Goal: Information Seeking & Learning: Check status

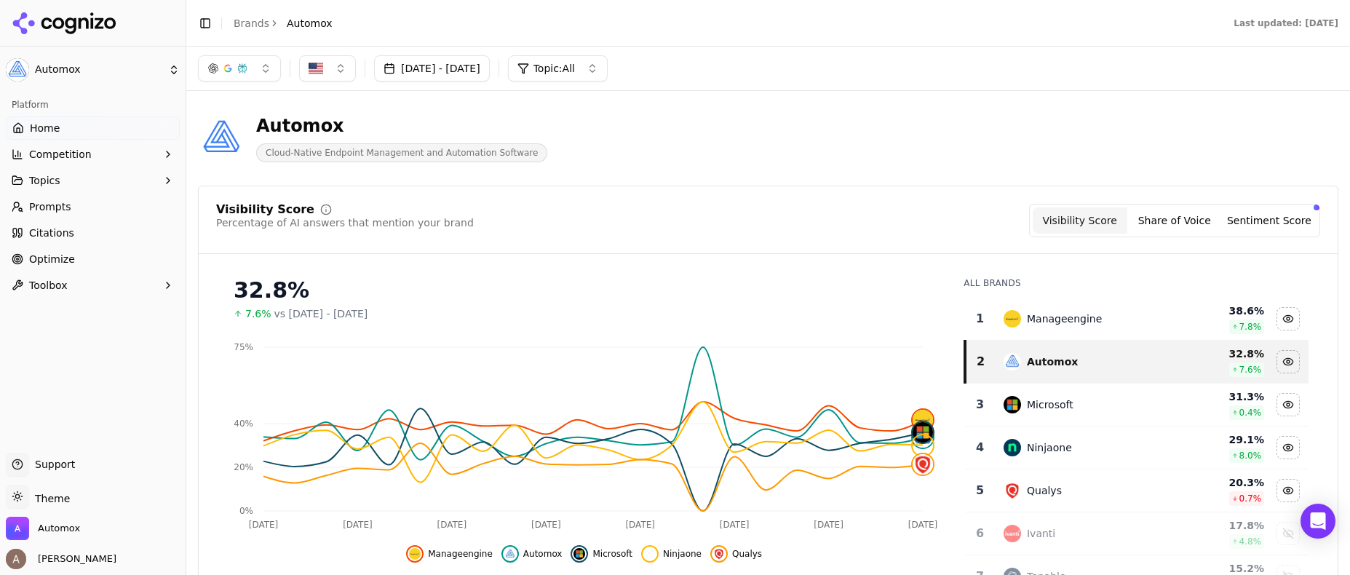
click at [461, 75] on button "Jul 19, 2025 - Aug 18, 2025" at bounding box center [432, 68] width 116 height 26
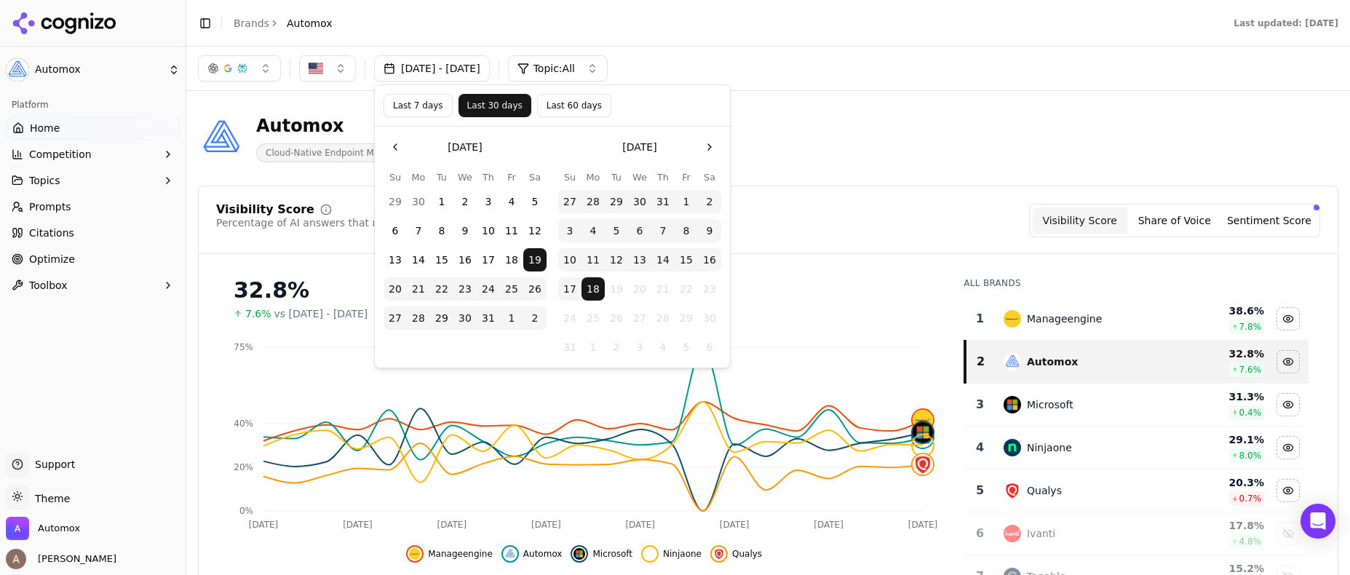
click at [571, 111] on button "Last 60 days" at bounding box center [574, 105] width 74 height 23
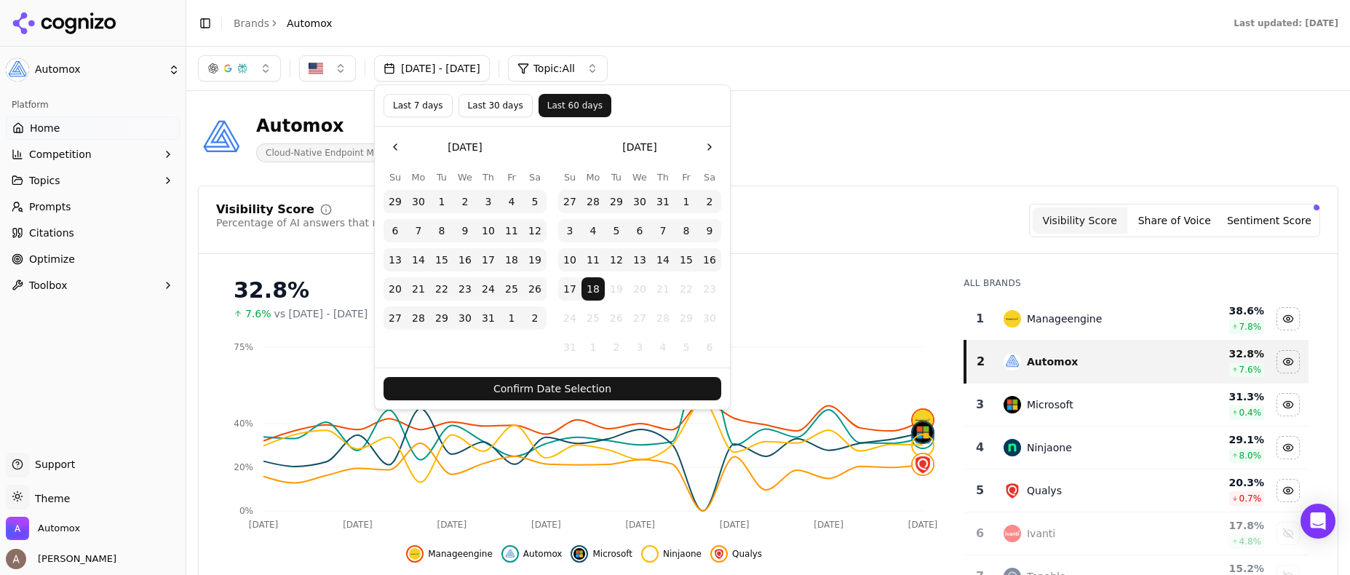
click at [511, 384] on button "Confirm Date Selection" at bounding box center [553, 388] width 338 height 23
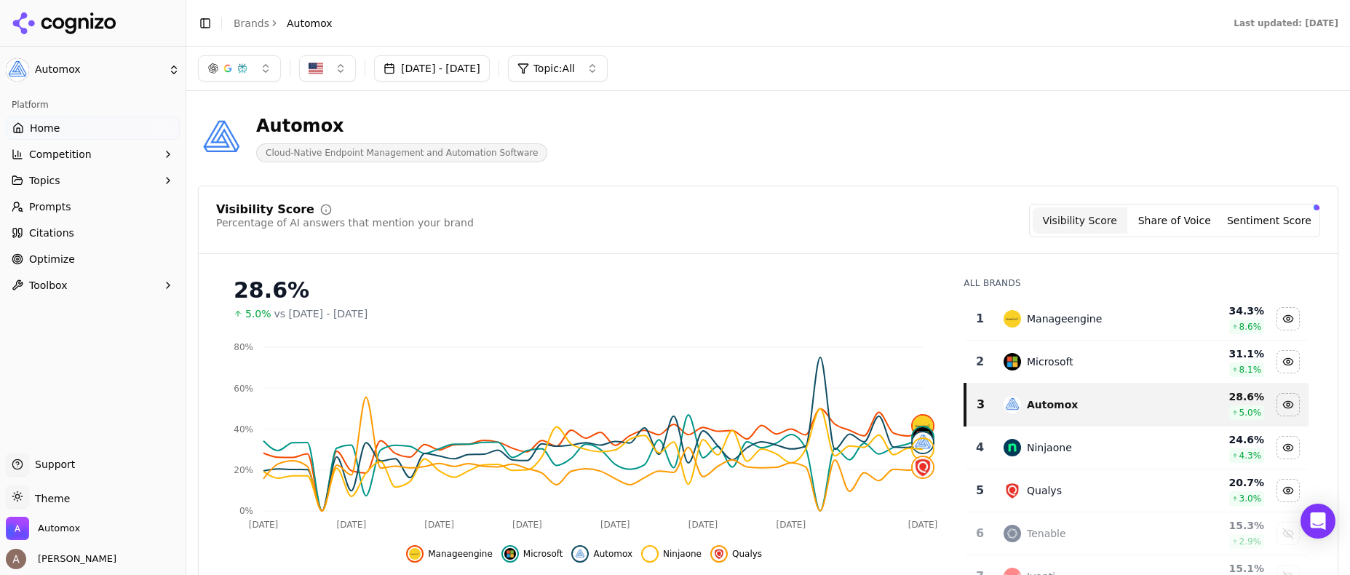
click at [420, 68] on button "Jun 19, 2025 - Aug 18, 2025" at bounding box center [432, 68] width 116 height 26
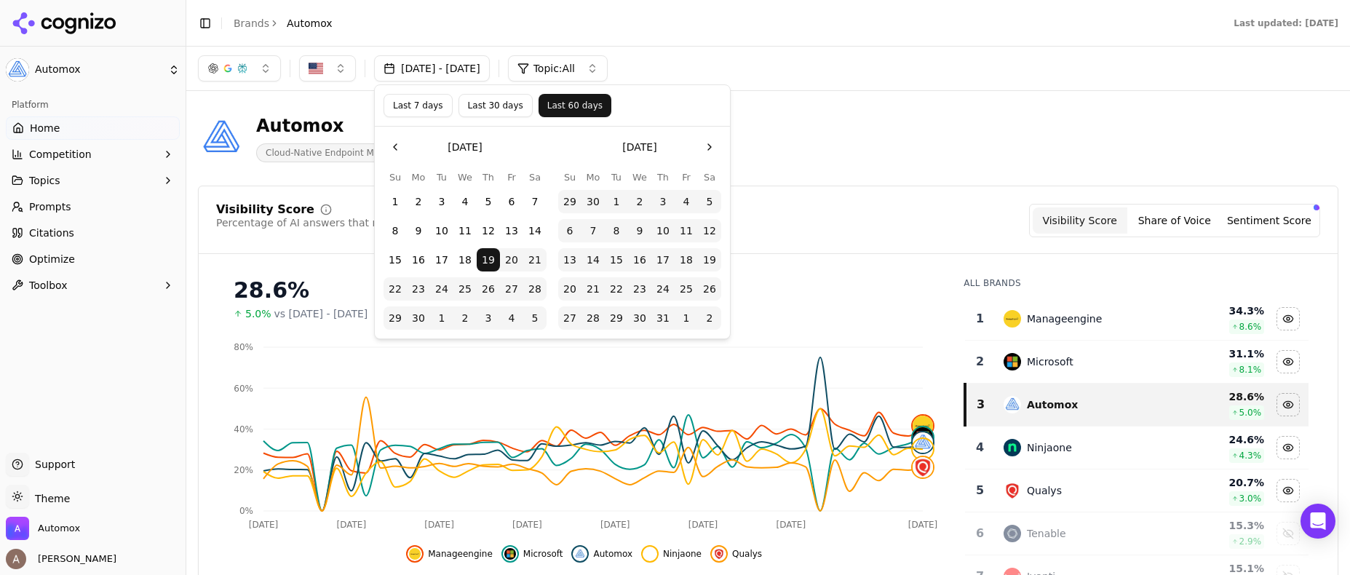
click at [403, 143] on button "Go to the Previous Month" at bounding box center [395, 146] width 23 height 23
click at [531, 201] on button "1" at bounding box center [534, 201] width 23 height 23
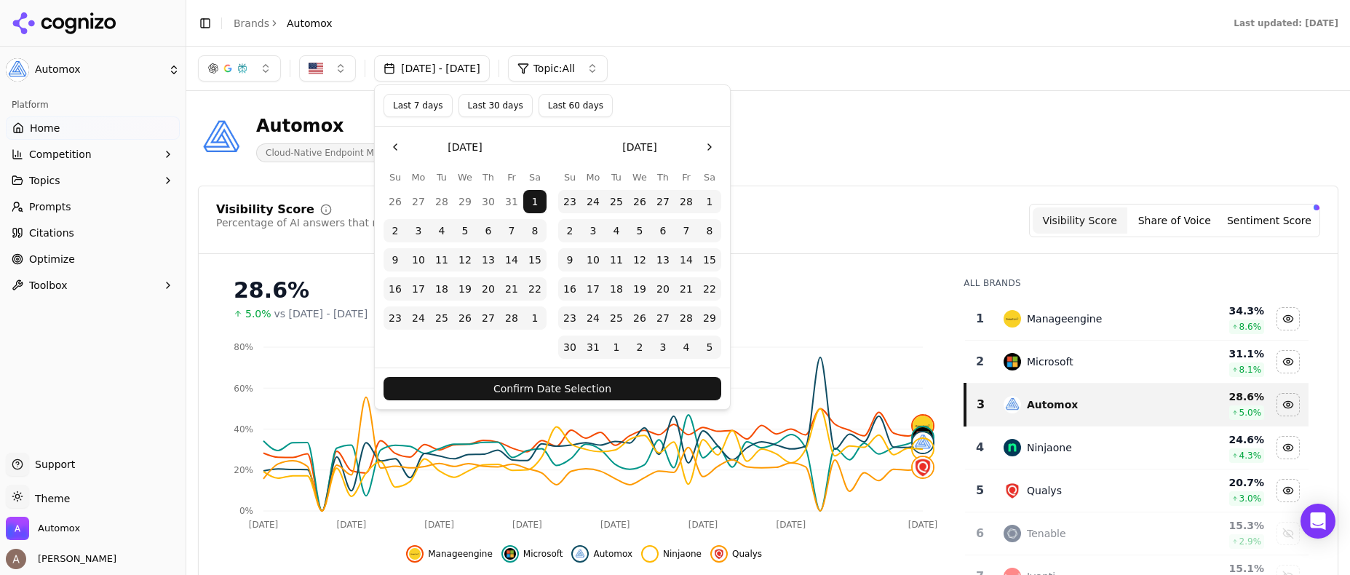
click at [553, 389] on button "Confirm Date Selection" at bounding box center [553, 388] width 338 height 23
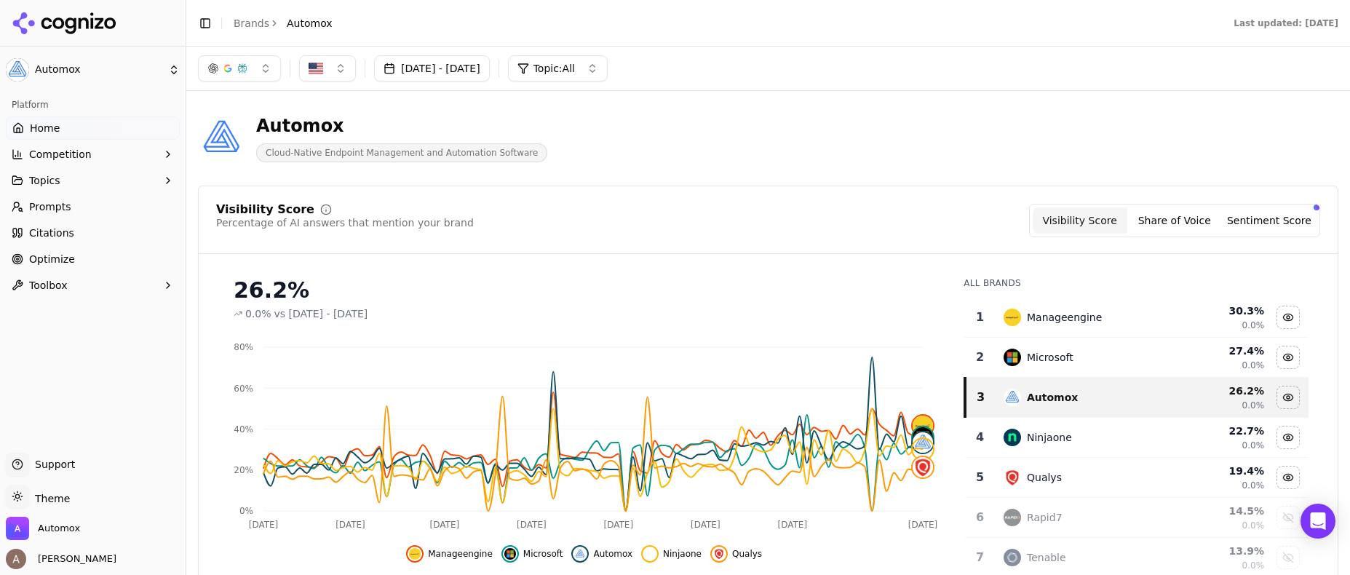
click at [441, 66] on button "Feb 01, 2025 - Aug 18, 2025" at bounding box center [432, 68] width 116 height 26
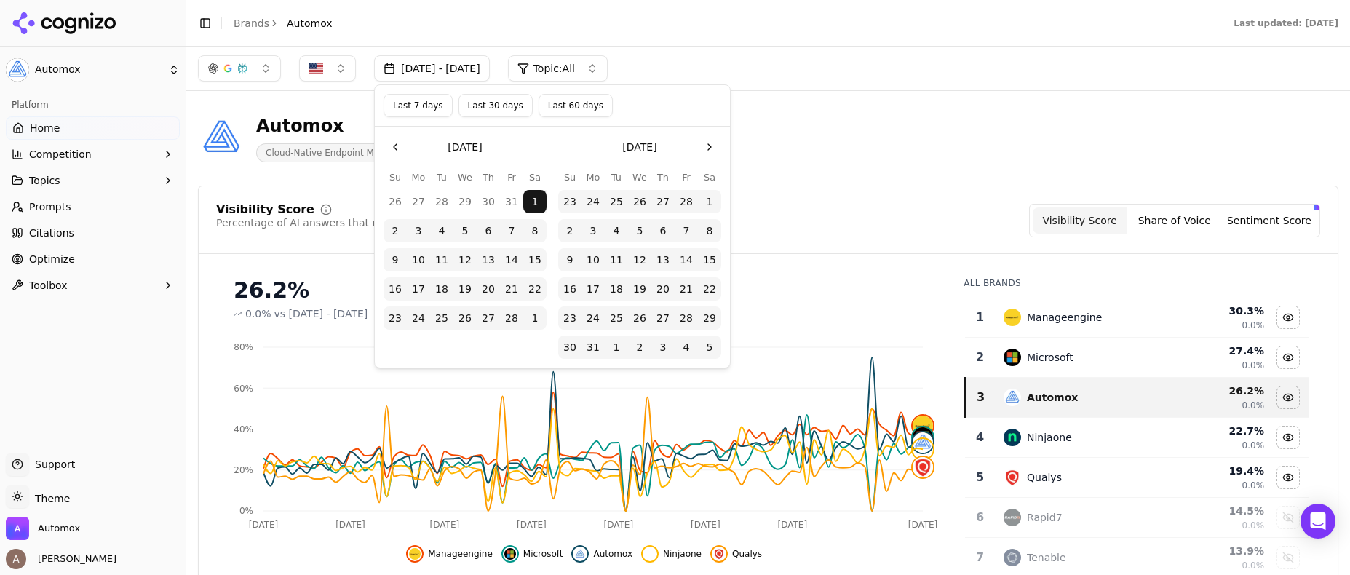
click at [400, 111] on button "Last 7 days" at bounding box center [418, 105] width 69 height 23
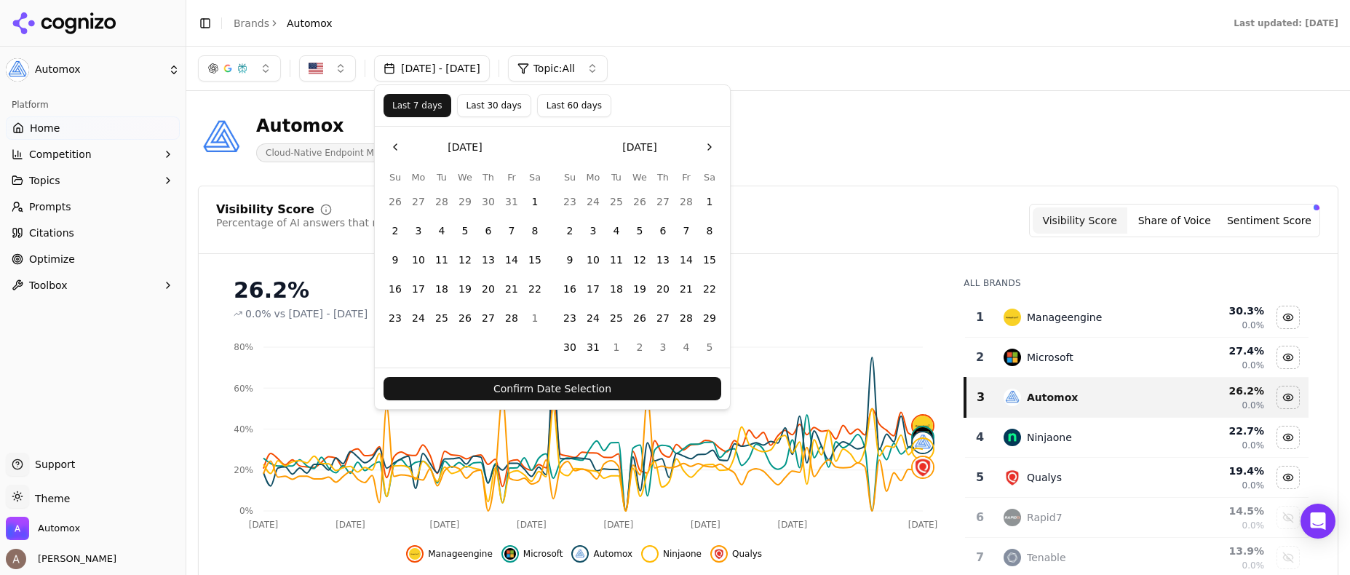
click at [653, 383] on button "Confirm Date Selection" at bounding box center [553, 388] width 338 height 23
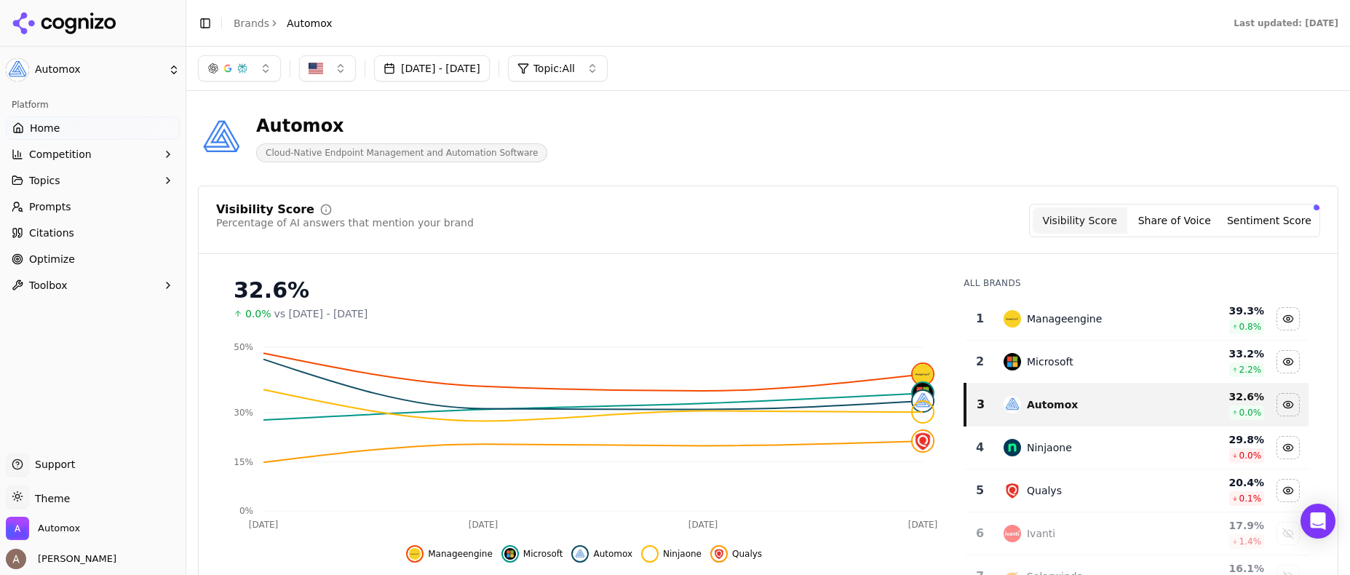
click at [463, 70] on button "Aug 11, 2025 - Aug 18, 2025" at bounding box center [432, 68] width 116 height 26
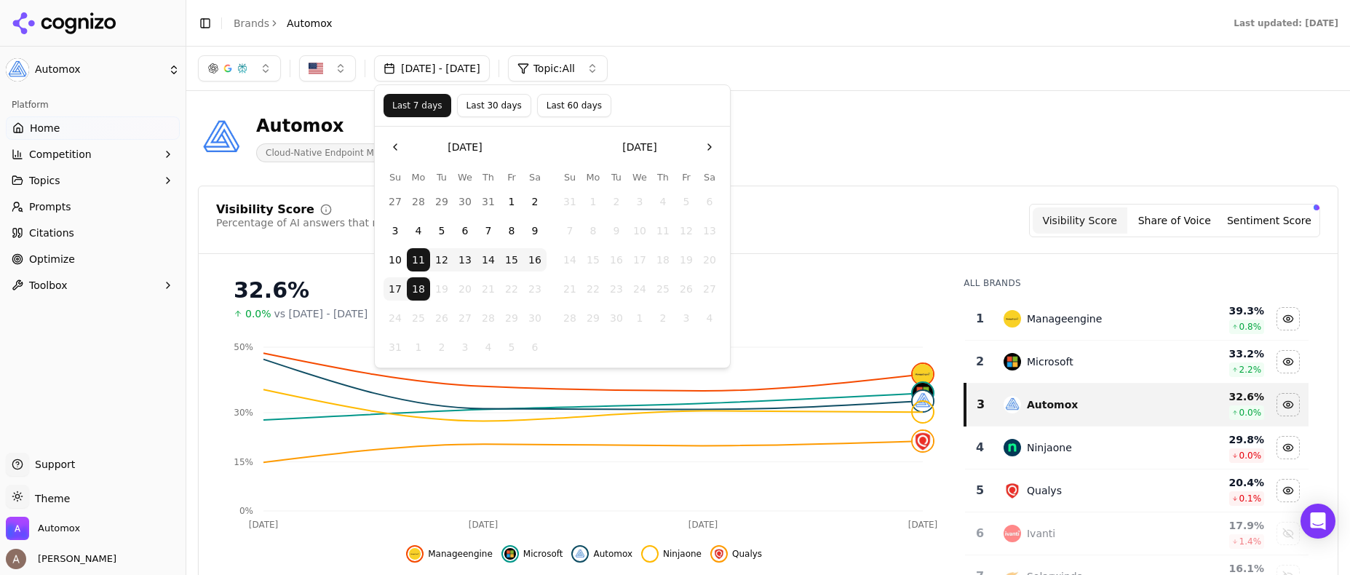
click at [493, 105] on button "Last 30 days" at bounding box center [494, 105] width 74 height 23
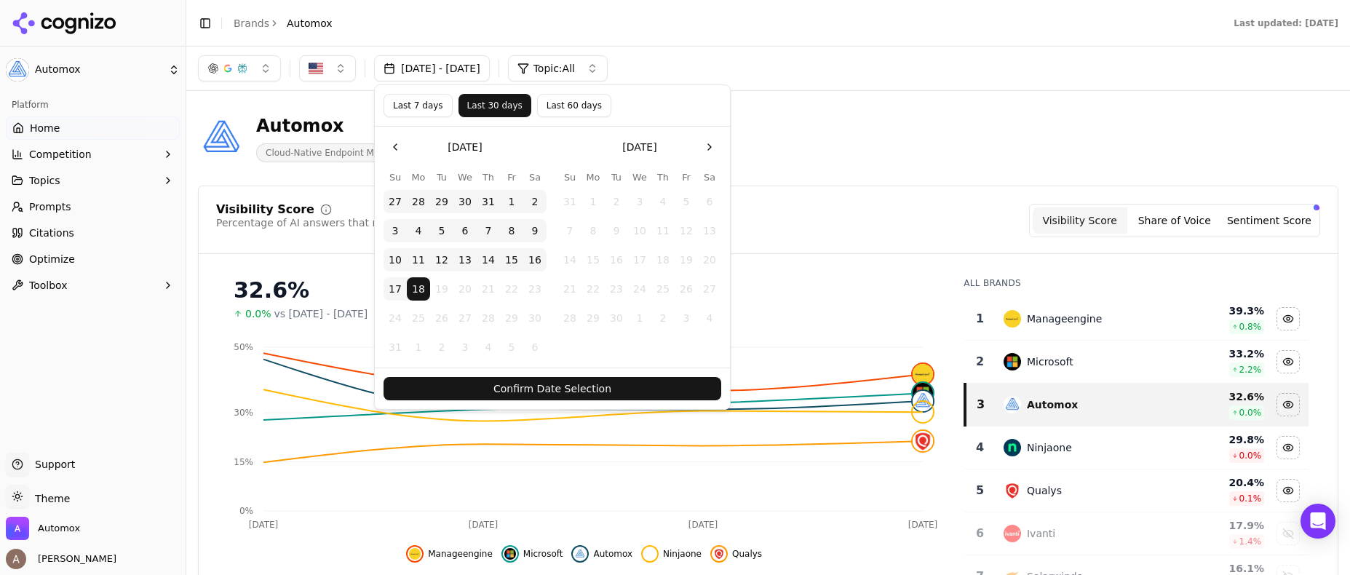
click at [475, 389] on button "Confirm Date Selection" at bounding box center [553, 388] width 338 height 23
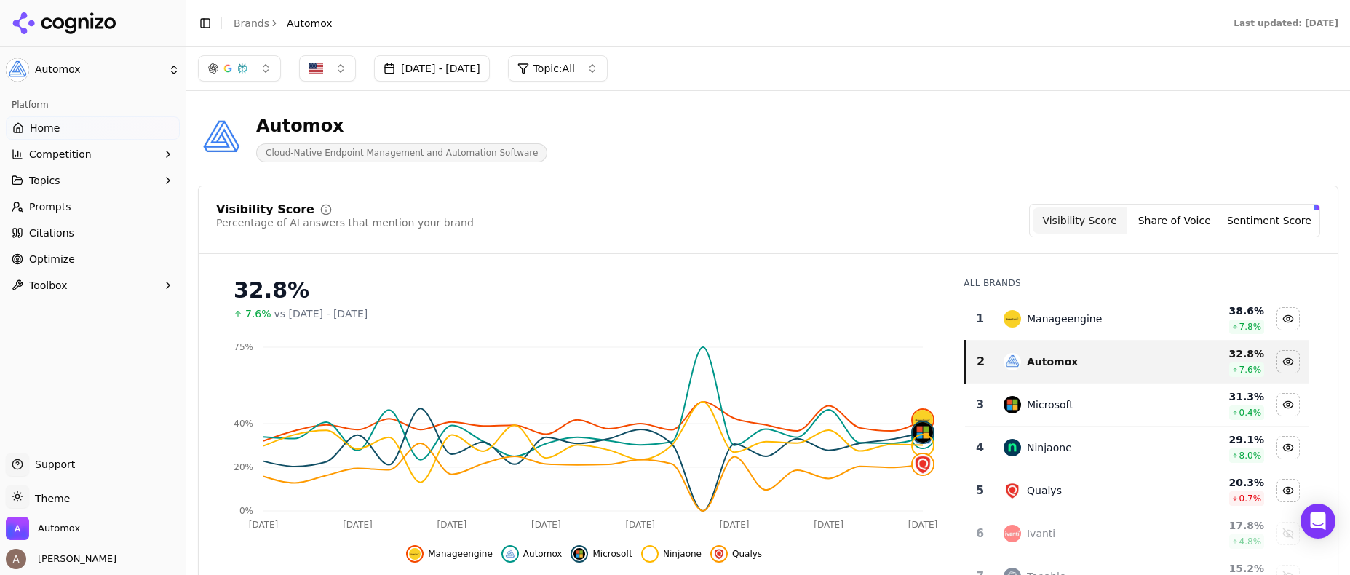
click at [489, 72] on button "Jul 19, 2025 - Aug 18, 2025" at bounding box center [432, 68] width 116 height 26
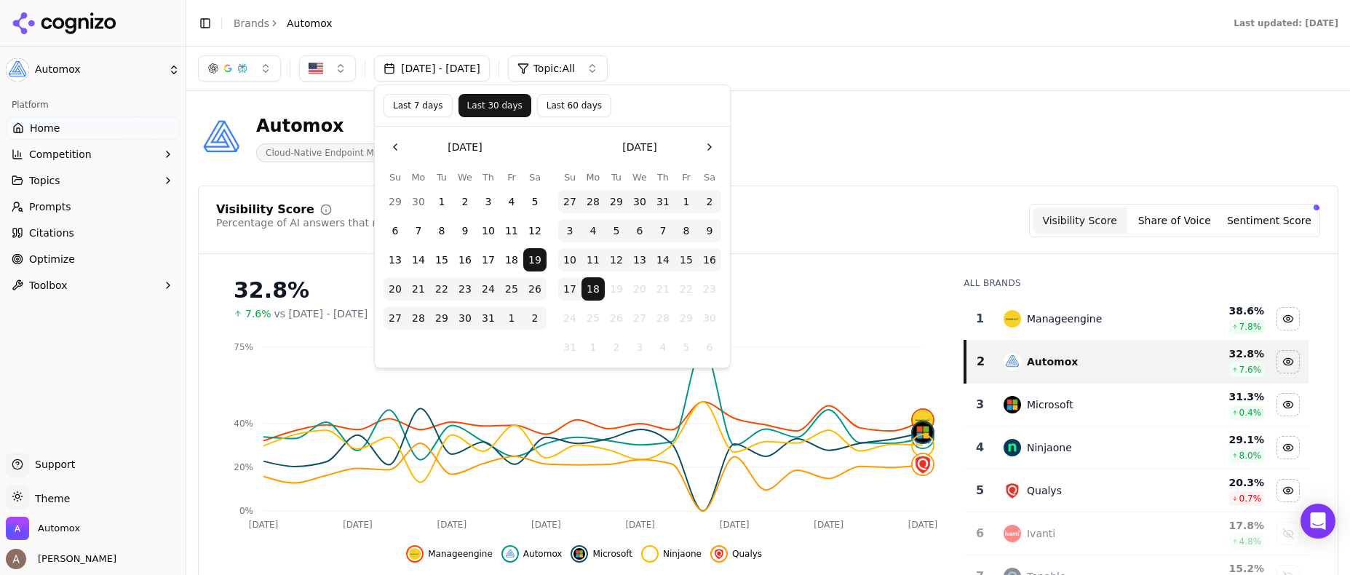
click at [566, 105] on button "Last 60 days" at bounding box center [574, 105] width 74 height 23
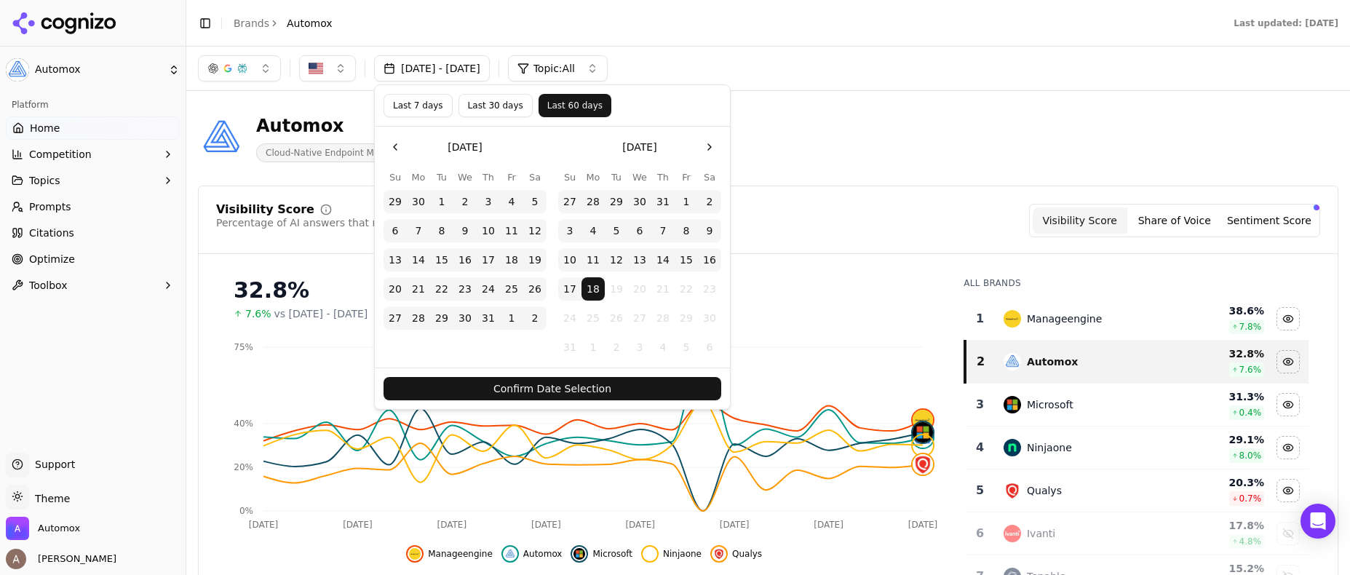
click at [530, 398] on button "Confirm Date Selection" at bounding box center [553, 388] width 338 height 23
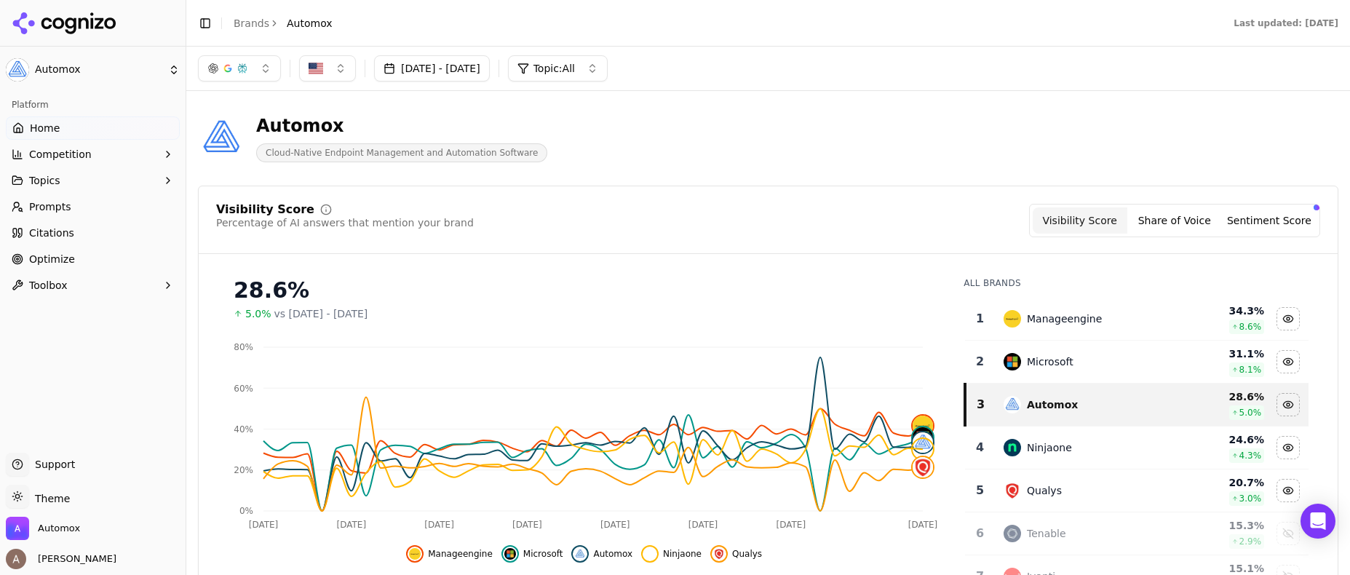
click at [423, 72] on button "Jun 19, 2025 - Aug 18, 2025" at bounding box center [432, 68] width 116 height 26
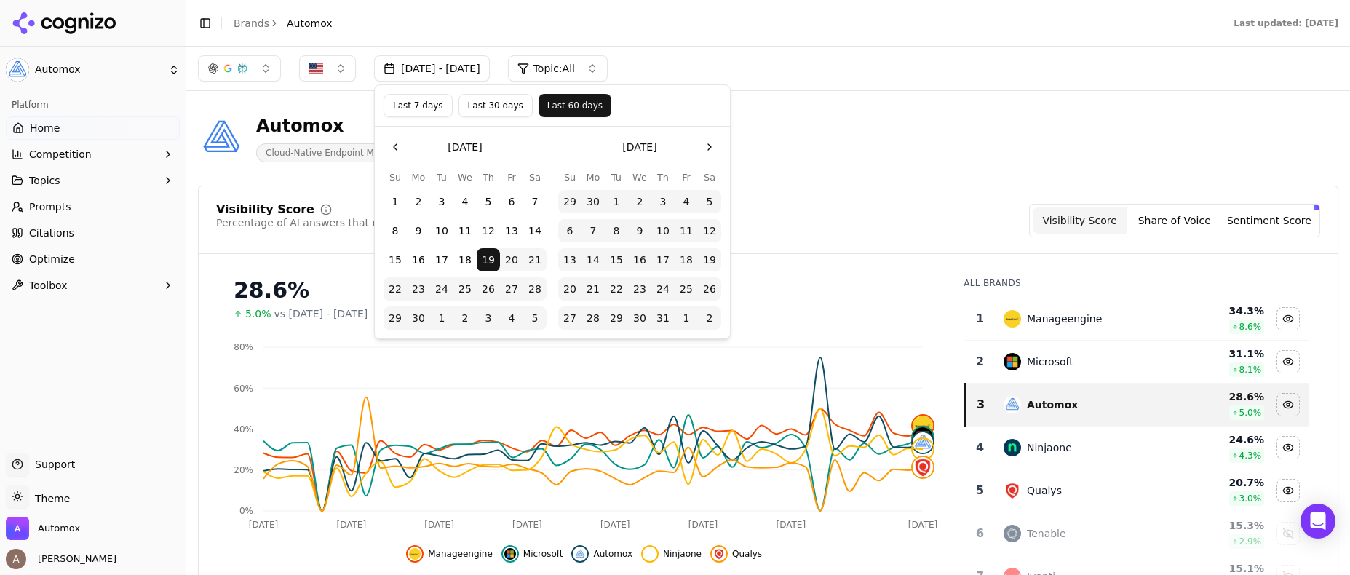
click at [425, 108] on button "Last 7 days" at bounding box center [418, 105] width 69 height 23
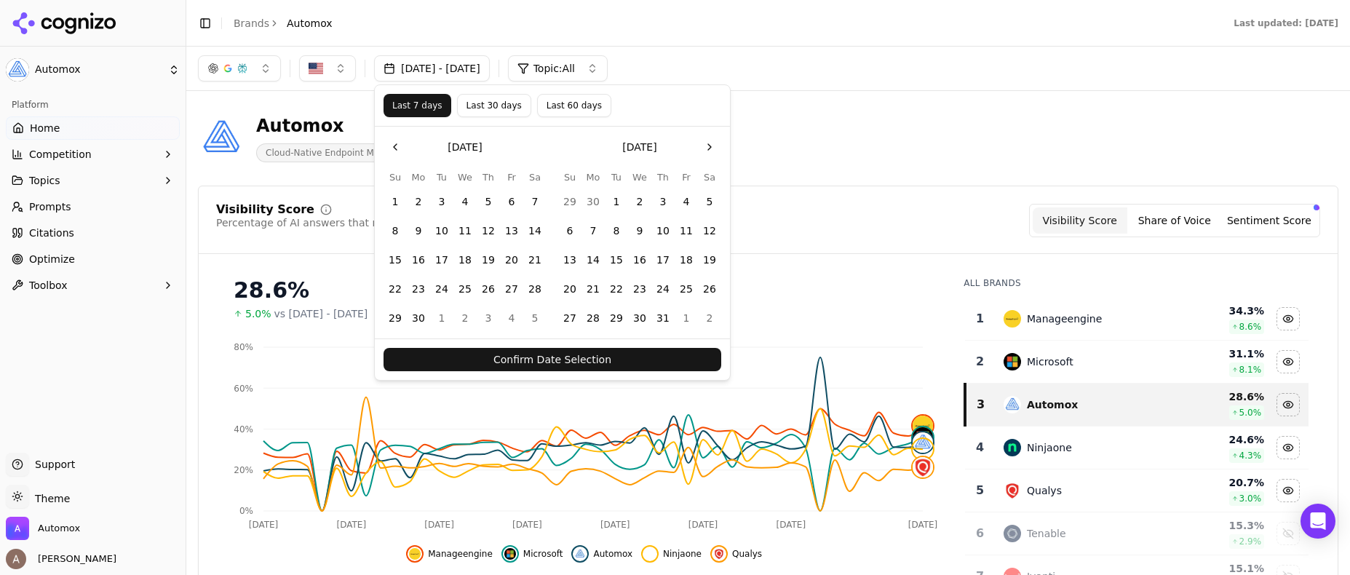
click at [613, 358] on button "Confirm Date Selection" at bounding box center [553, 359] width 338 height 23
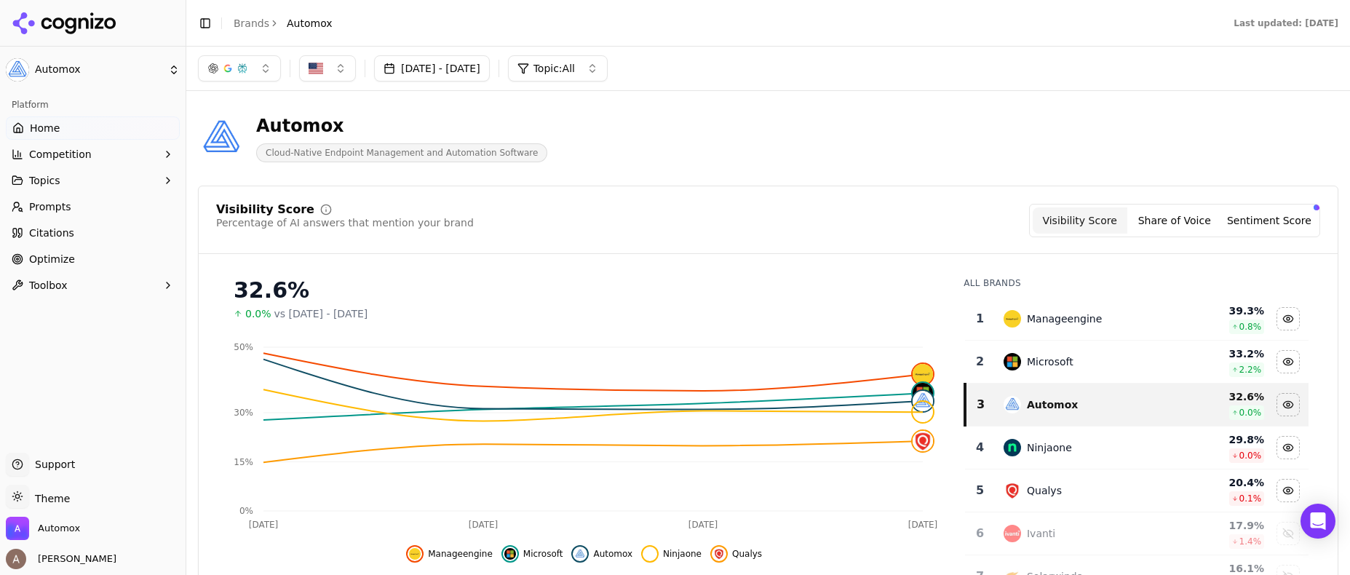
click at [1180, 219] on button "Share of Voice" at bounding box center [1175, 220] width 95 height 26
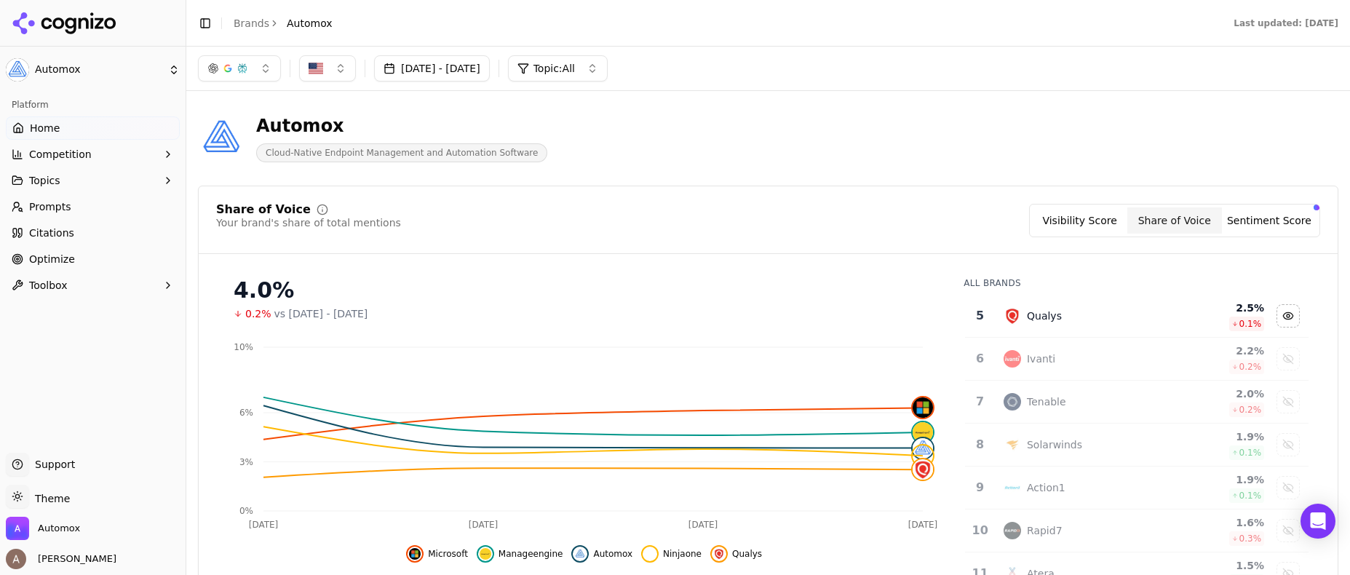
click at [1272, 220] on button "Sentiment Score" at bounding box center [1269, 220] width 95 height 26
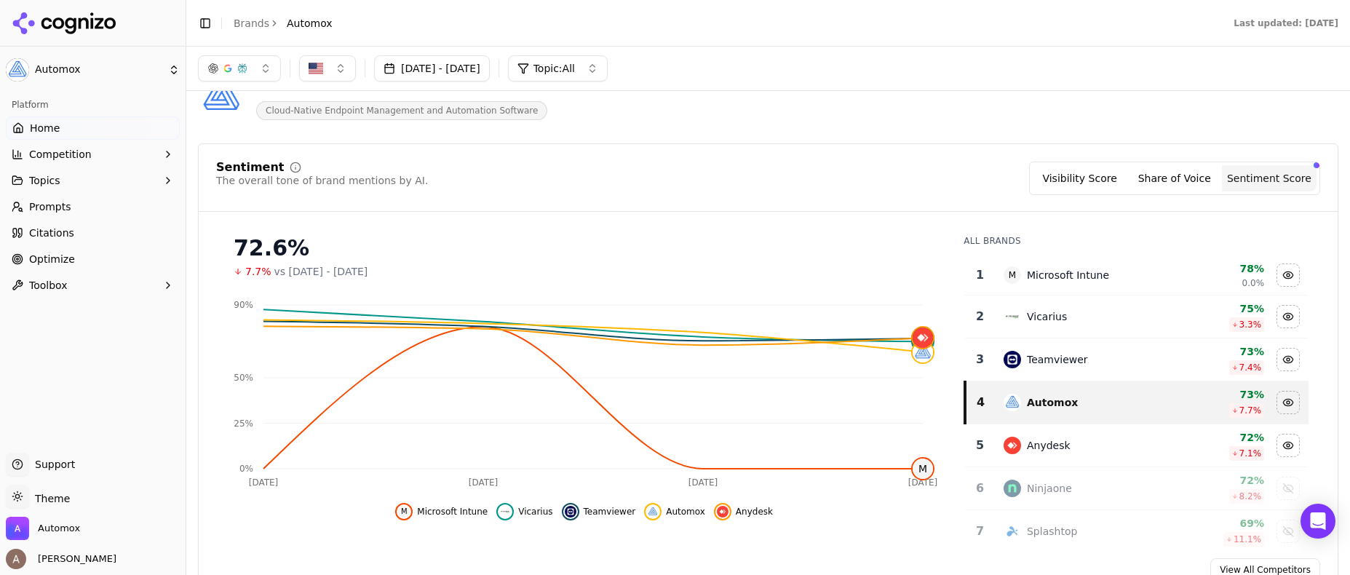
scroll to position [47, 0]
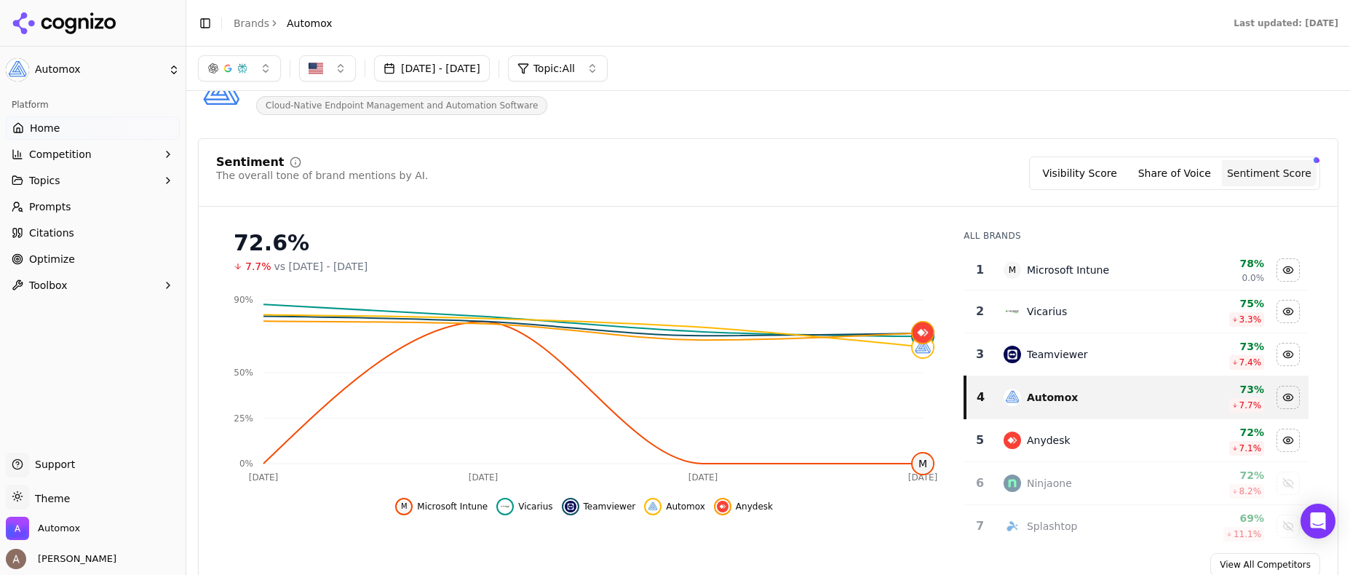
click at [427, 70] on button "Aug 11, 2025 - Aug 18, 2025" at bounding box center [432, 68] width 116 height 26
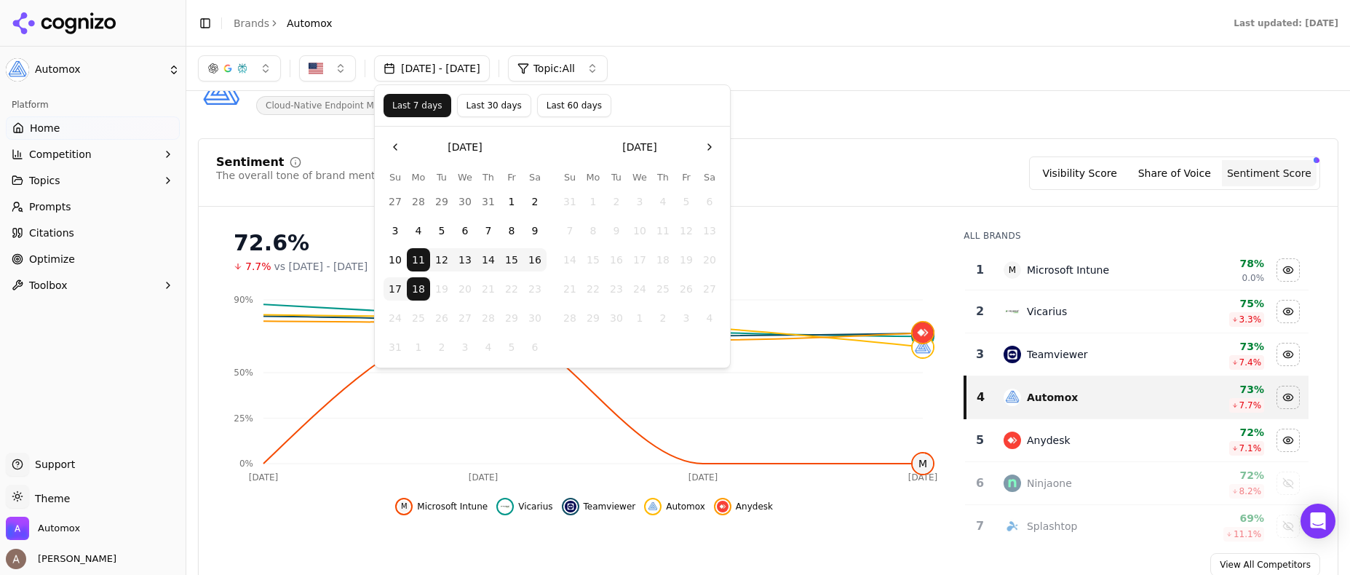
click at [495, 104] on button "Last 30 days" at bounding box center [494, 105] width 74 height 23
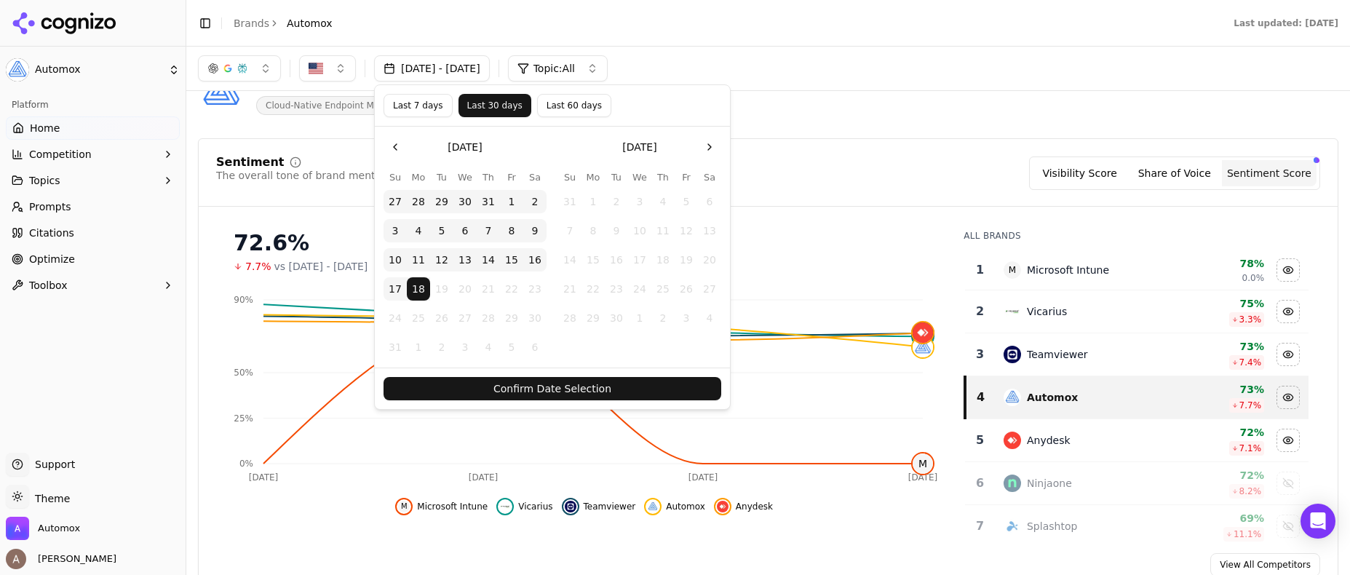
click at [584, 387] on button "Confirm Date Selection" at bounding box center [553, 388] width 338 height 23
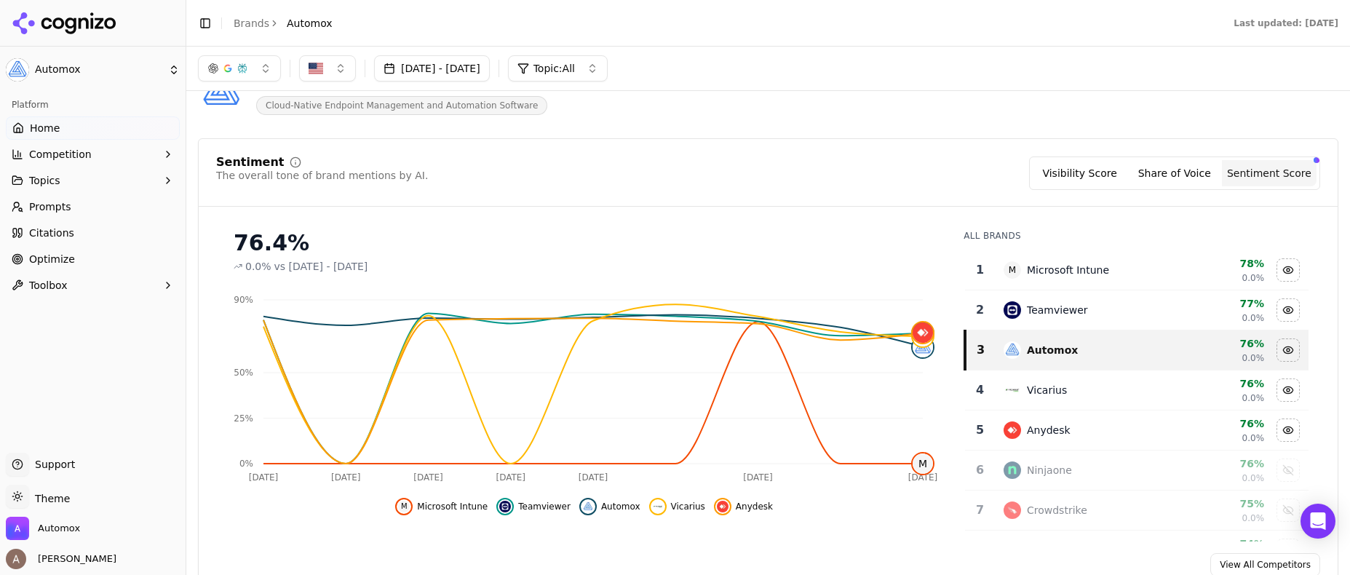
scroll to position [0, 0]
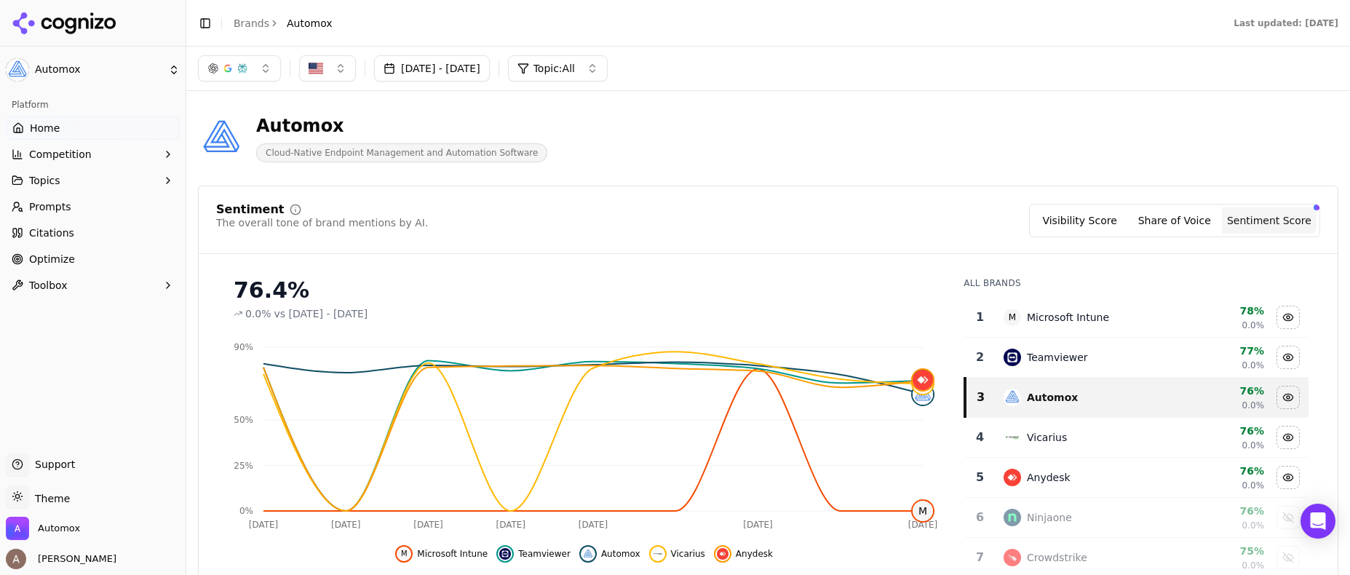
click at [63, 127] on link "Home" at bounding box center [93, 127] width 174 height 23
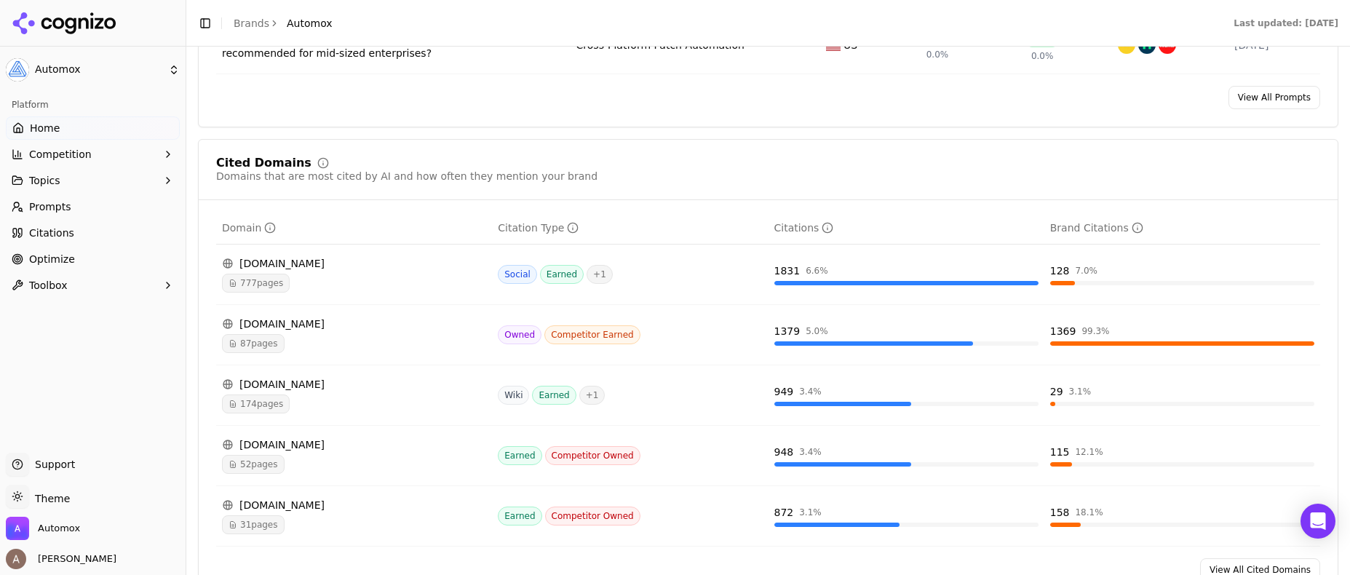
scroll to position [1450, 0]
